Goal: Task Accomplishment & Management: Use online tool/utility

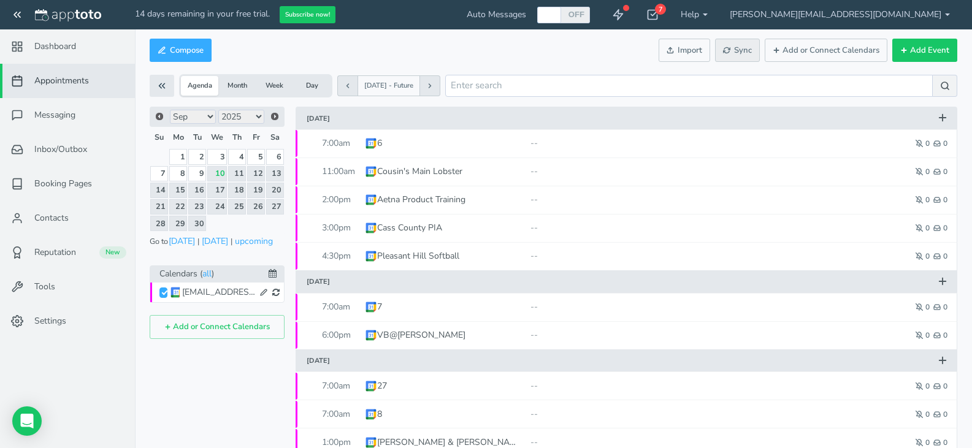
click at [735, 55] on span "Sync" at bounding box center [737, 51] width 29 height 12
click at [752, 53] on span "Sync" at bounding box center [737, 51] width 29 height 12
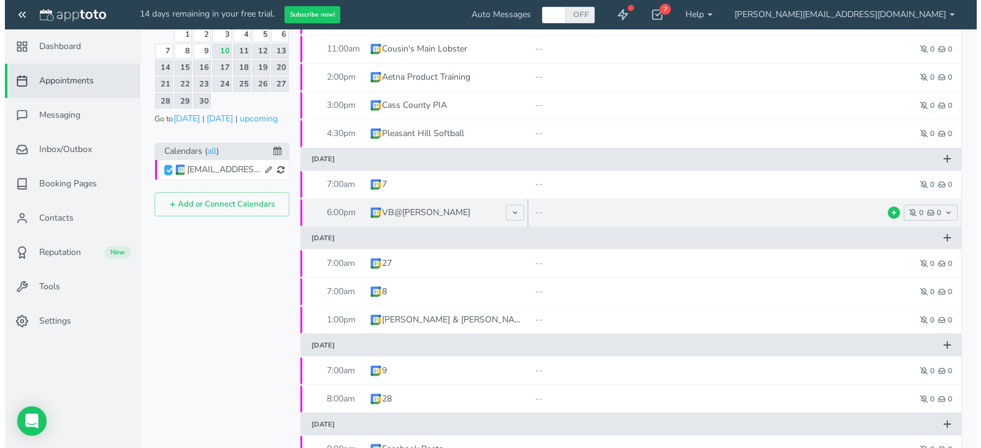
scroll to position [61, 0]
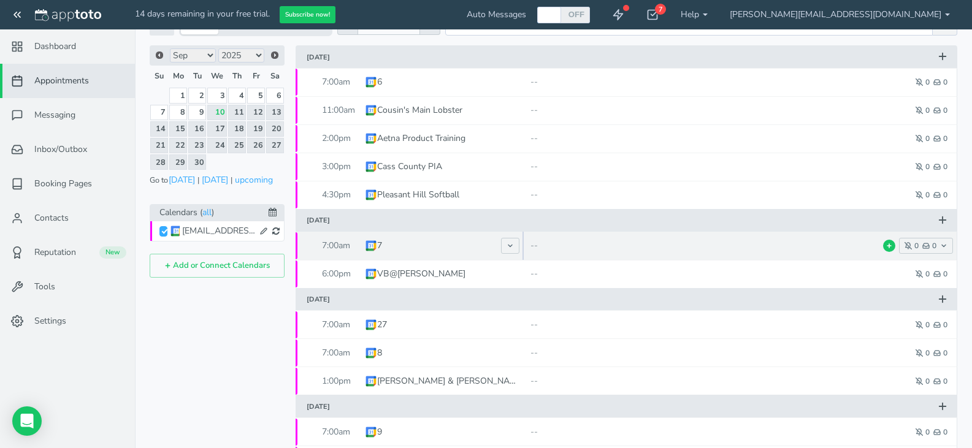
click at [377, 247] on span at bounding box center [371, 246] width 12 height 12
type input "7"
type input "[DATE]"
type input "7:00am"
type input "[DATE]"
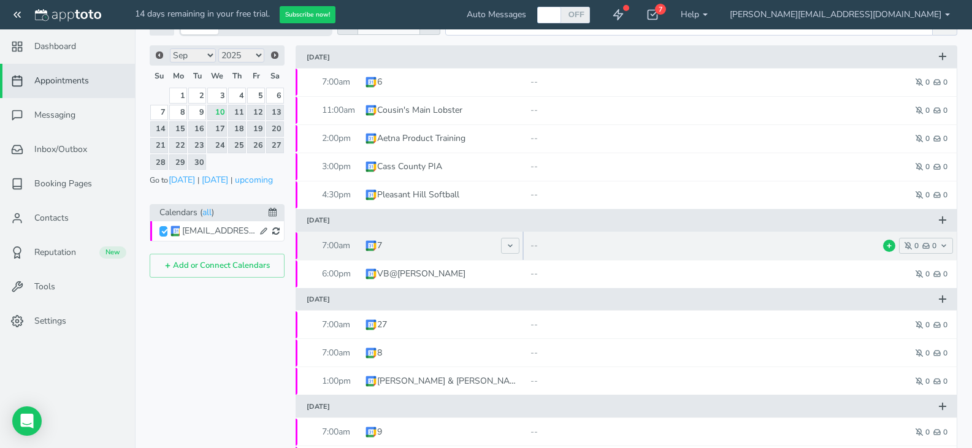
type input "8:00am"
select select "string:[GEOGRAPHIC_DATA]/[GEOGRAPHIC_DATA]"
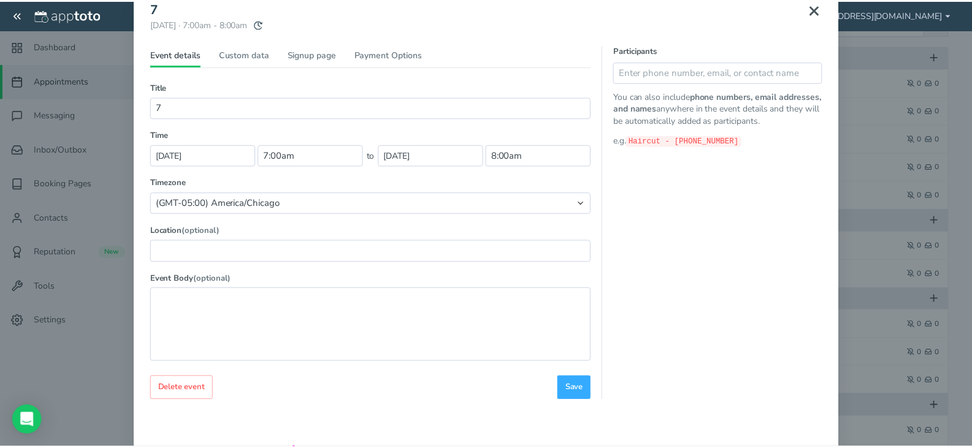
scroll to position [0, 0]
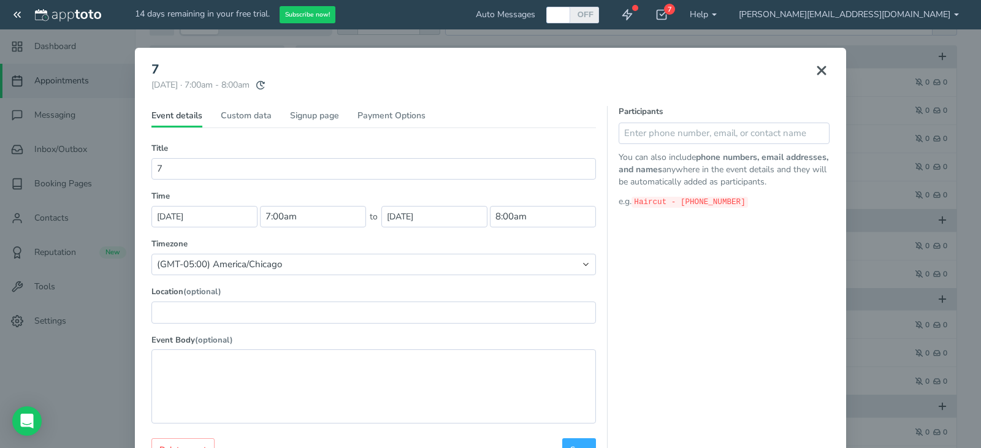
click at [827, 73] on button at bounding box center [822, 70] width 31 height 27
